Goal: Information Seeking & Learning: Learn about a topic

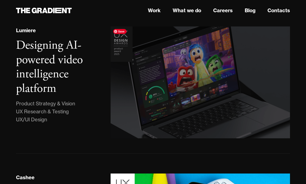
scroll to position [192, 0]
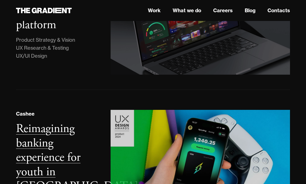
click at [47, 131] on h3 "Reimagining banking experience for youth in [GEOGRAPHIC_DATA] region" at bounding box center [77, 164] width 122 height 87
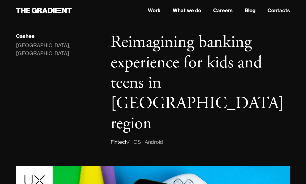
scroll to position [8, 0]
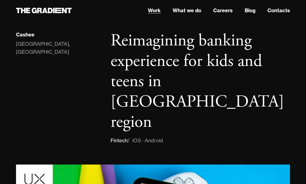
click at [157, 11] on link "Work" at bounding box center [154, 11] width 13 height 8
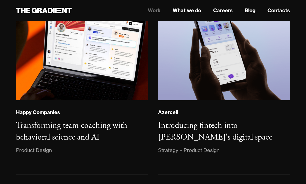
scroll to position [310, 0]
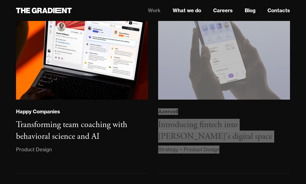
drag, startPoint x: 167, startPoint y: 110, endPoint x: 241, endPoint y: 0, distance: 131.9
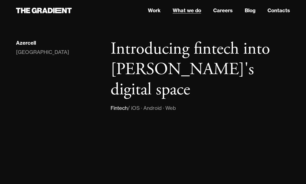
click at [183, 9] on link "What we do" at bounding box center [187, 11] width 29 height 8
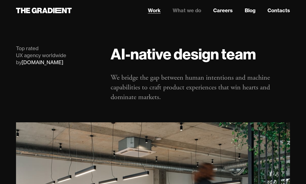
click at [157, 9] on link "Work" at bounding box center [154, 11] width 13 height 8
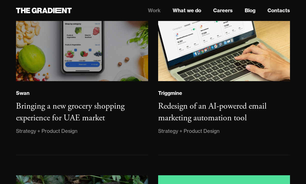
scroll to position [719, 0]
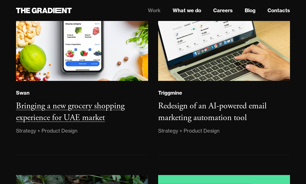
click at [93, 102] on h3 "Bringing a new grocery shopping experience for UAE market" at bounding box center [70, 112] width 109 height 23
